Goal: Information Seeking & Learning: Learn about a topic

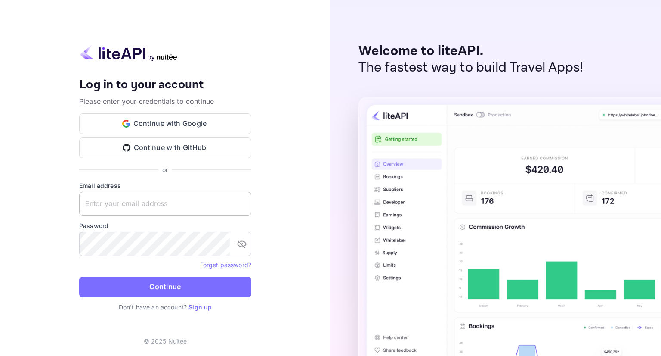
click at [186, 206] on input "text" at bounding box center [165, 204] width 172 height 24
type input "[PERSON_NAME][EMAIL_ADDRESS][DOMAIN_NAME]"
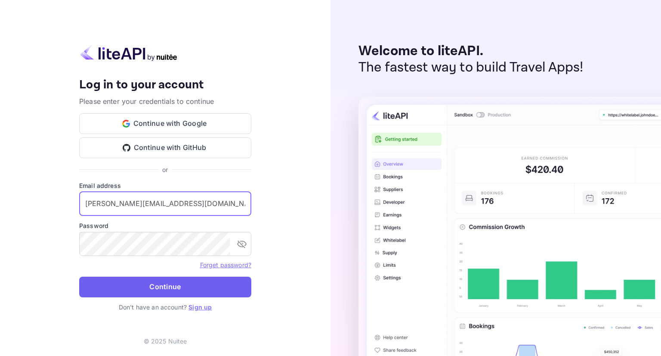
click at [169, 291] on button "Continue" at bounding box center [165, 286] width 172 height 21
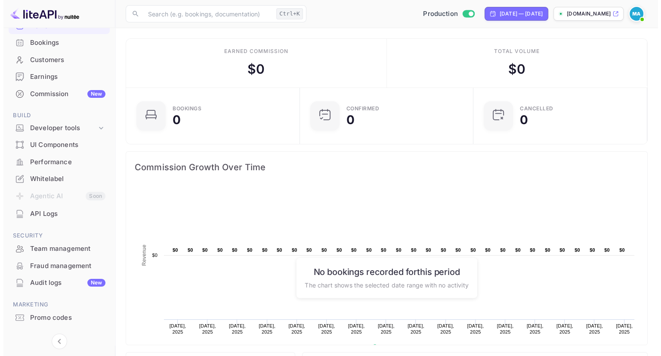
scroll to position [76, 0]
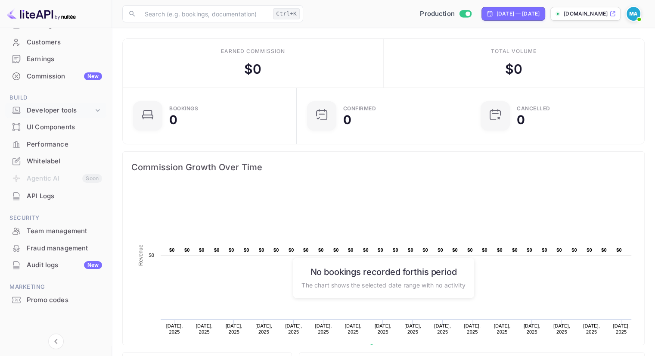
click at [98, 109] on icon at bounding box center [98, 110] width 4 height 3
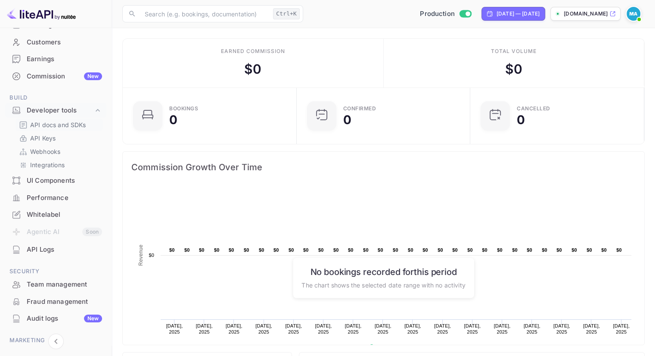
click at [65, 125] on p "API docs and SDKs" at bounding box center [58, 124] width 56 height 9
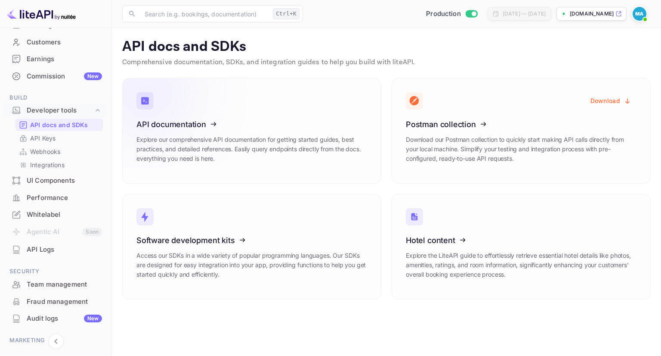
click at [208, 130] on icon at bounding box center [190, 122] width 134 height 89
